Goal: Transaction & Acquisition: Purchase product/service

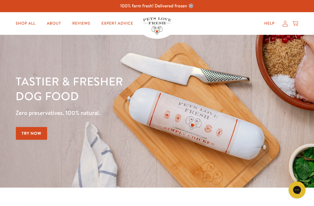
click at [52, 24] on link "About" at bounding box center [53, 23] width 23 height 11
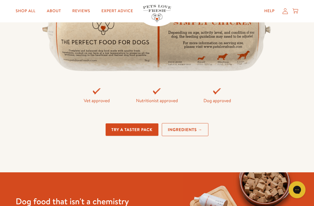
scroll to position [1246, 0]
click at [193, 131] on link "Ingredients →" at bounding box center [185, 129] width 47 height 13
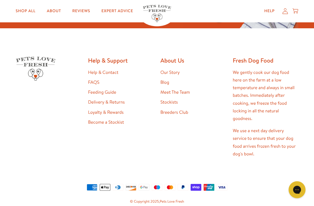
scroll to position [1479, 0]
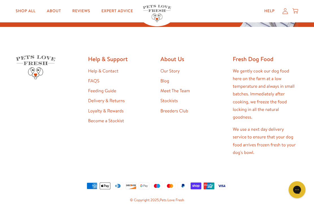
click at [91, 84] on link "FAQS" at bounding box center [93, 81] width 11 height 6
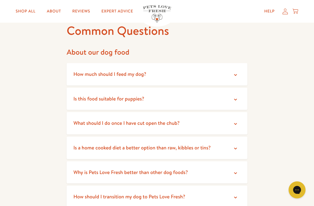
scroll to position [32, 0]
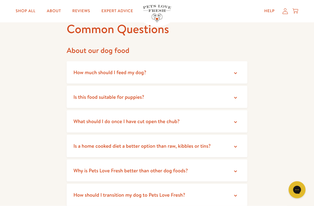
click at [168, 124] on span "What should I do once I have cut open the chub?" at bounding box center [127, 121] width 106 height 7
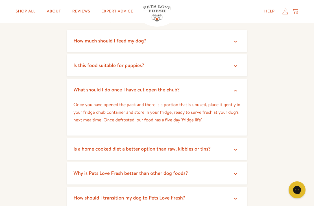
scroll to position [64, 0]
click at [200, 153] on summary "Is a home cooked diet a better option than raw, kibbles or tins?" at bounding box center [157, 148] width 181 height 22
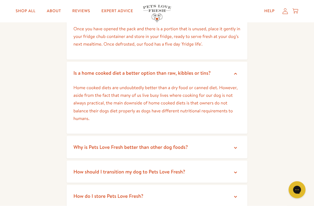
scroll to position [139, 0]
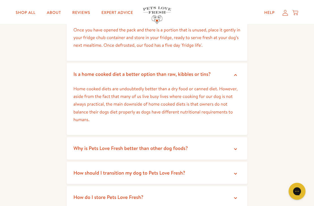
click at [179, 174] on span "How should I transition my dog to Pets Love Fresh?" at bounding box center [130, 171] width 112 height 7
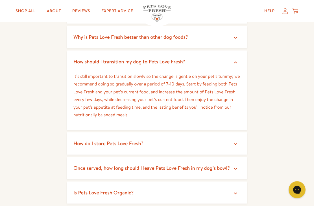
scroll to position [249, 0]
click at [175, 169] on summary "Once served, how long should I leave Pets Love Fresh in my dog’s bowl?" at bounding box center [157, 168] width 181 height 22
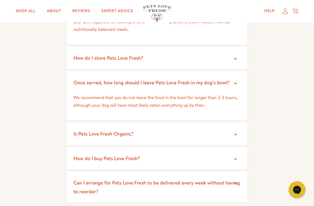
scroll to position [335, 0]
click at [176, 130] on summary "Is Pets Love Fresh Organic?" at bounding box center [157, 133] width 181 height 22
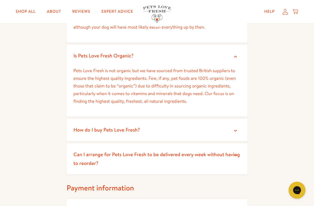
click at [163, 128] on summary "How do I buy Pets Love Fresh?" at bounding box center [157, 129] width 181 height 22
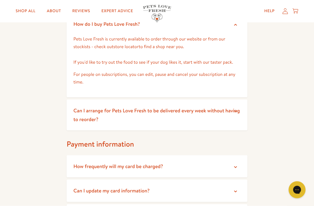
scroll to position [519, 0]
click at [176, 113] on summary "Can I arrange for Pets Love Fresh to be delivered every week without having to …" at bounding box center [157, 114] width 181 height 31
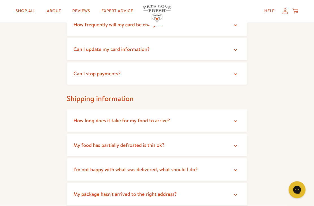
scroll to position [690, 0]
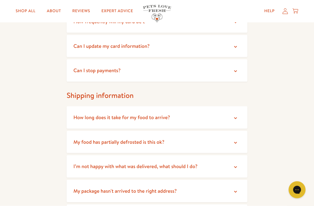
click at [157, 142] on summary "My food has partially defrosted is this ok?" at bounding box center [157, 142] width 181 height 22
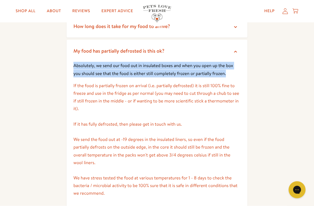
scroll to position [781, 0]
click at [187, 161] on p "If the food is partially frozen on arrival (i.e. partially defrosted) it is sti…" at bounding box center [157, 139] width 167 height 115
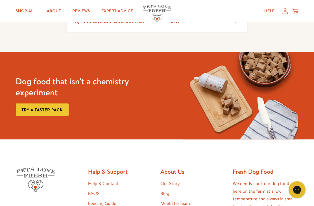
scroll to position [1025, 0]
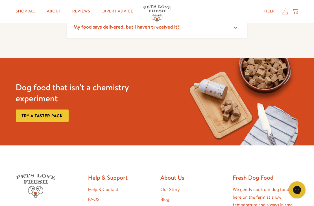
click at [45, 109] on link "Try a taster pack" at bounding box center [42, 115] width 53 height 13
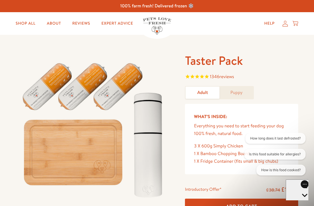
click at [19, 23] on link "Shop All" at bounding box center [25, 23] width 29 height 11
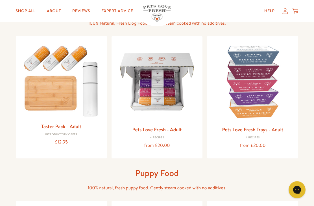
scroll to position [50, 0]
click at [161, 91] on img at bounding box center [157, 81] width 82 height 82
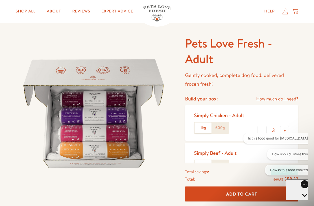
scroll to position [17, 0]
click at [277, 100] on link "How much do I need?" at bounding box center [277, 100] width 42 height 8
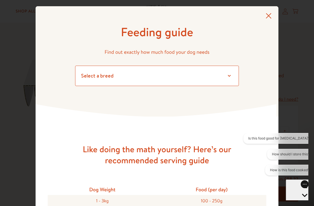
click at [228, 76] on select "Select a breed Affenpinscher Afghan hound Airedale terrier Akita Alaskan Malamu…" at bounding box center [157, 76] width 164 height 20
select select "13"
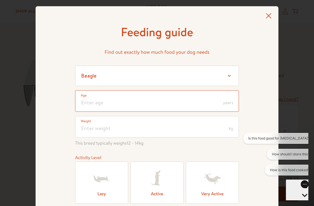
click at [174, 102] on input "number" at bounding box center [157, 100] width 164 height 21
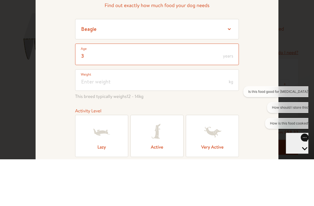
type input "3"
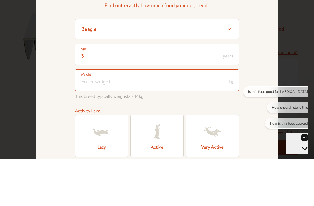
click at [111, 116] on input "number" at bounding box center [157, 126] width 164 height 21
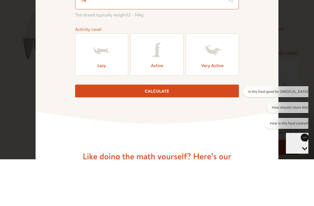
scroll to position [82, 0]
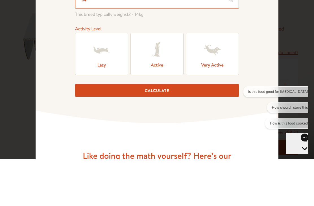
type input "14"
click at [154, 85] on icon at bounding box center [157, 96] width 23 height 23
click at [0, 0] on input "Active" at bounding box center [0, 0] width 0 height 0
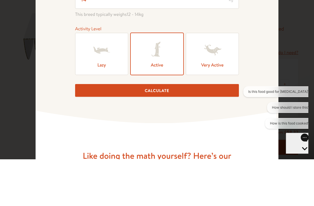
scroll to position [64, 0]
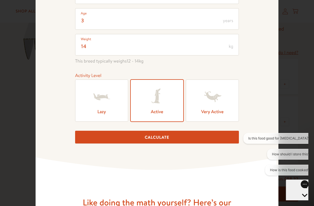
click at [153, 142] on button "Calculate" at bounding box center [157, 137] width 164 height 13
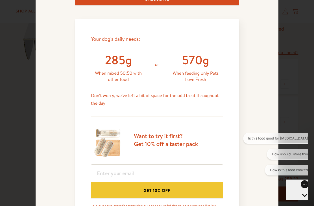
scroll to position [230, 0]
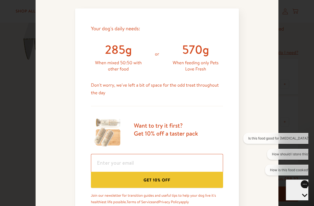
click at [137, 162] on input "email" at bounding box center [157, 163] width 132 height 18
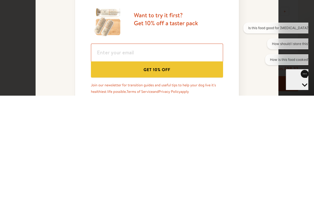
type input "bevanrmshop@btinternet.com"
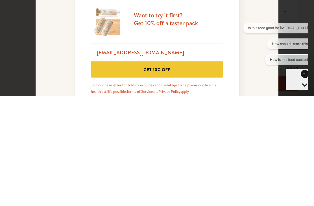
scroll to position [174, 0]
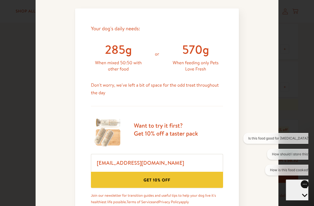
click at [156, 183] on button "Get 10% off" at bounding box center [157, 180] width 132 height 16
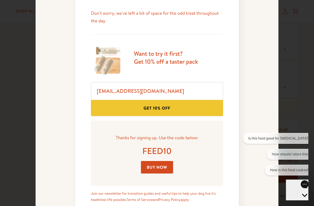
scroll to position [303, 0]
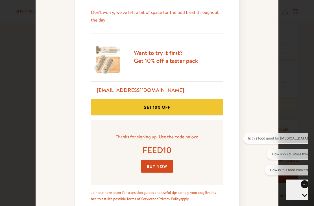
click at [156, 168] on link "Buy Now" at bounding box center [157, 166] width 32 height 13
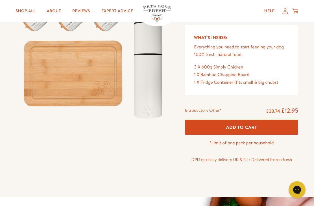
scroll to position [79, 0]
click at [231, 125] on span "Add To Cart" at bounding box center [242, 127] width 31 height 6
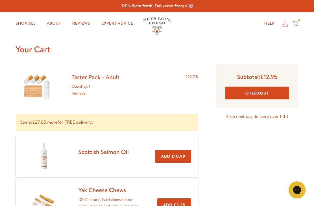
click at [253, 93] on button "Checkout" at bounding box center [257, 93] width 64 height 13
